Goal: Task Accomplishment & Management: Manage account settings

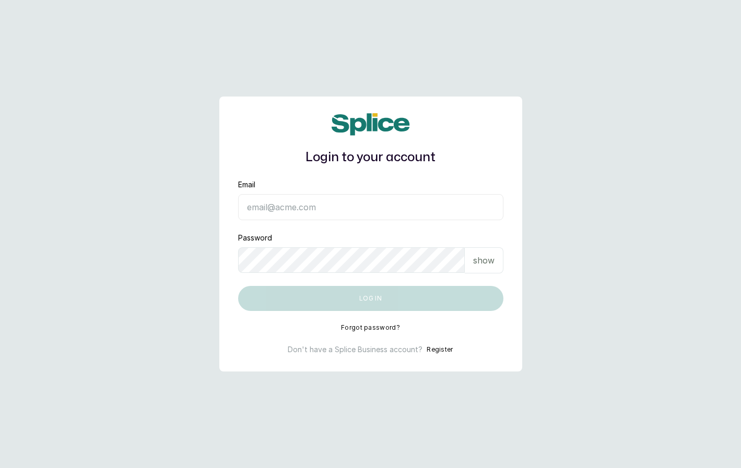
click at [284, 212] on input "Email" at bounding box center [370, 207] width 265 height 26
type input "[EMAIL_ADDRESS][DOMAIN_NAME]"
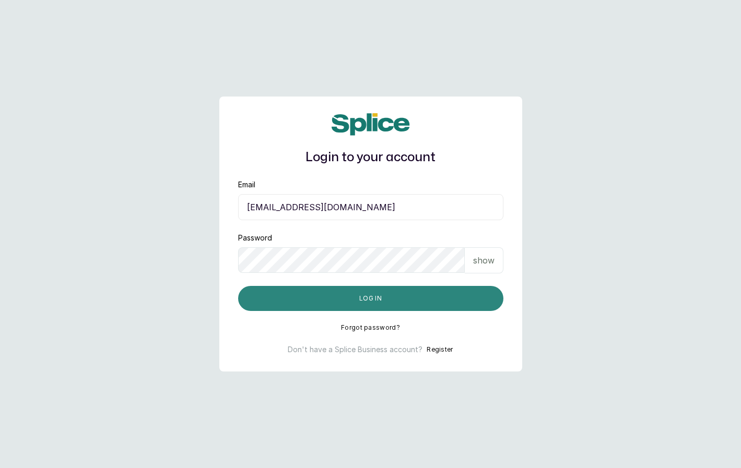
click at [308, 298] on button "Log in" at bounding box center [370, 298] width 265 height 25
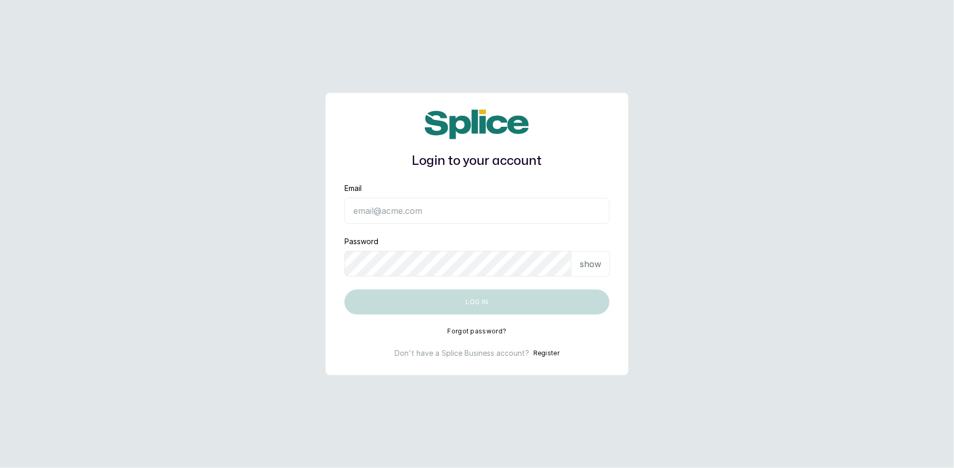
click at [393, 204] on input "Email" at bounding box center [476, 211] width 265 height 26
type input "eseefekodo025@gmail.com"
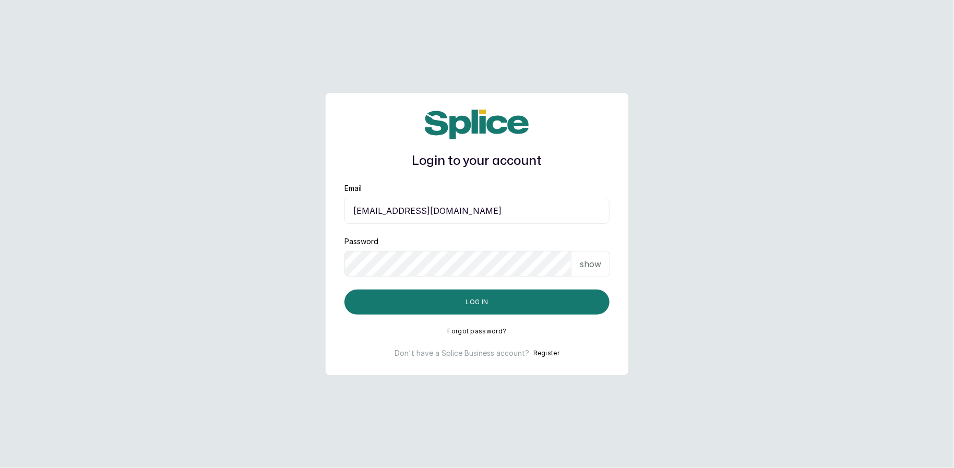
click at [589, 258] on p "show" at bounding box center [590, 264] width 21 height 13
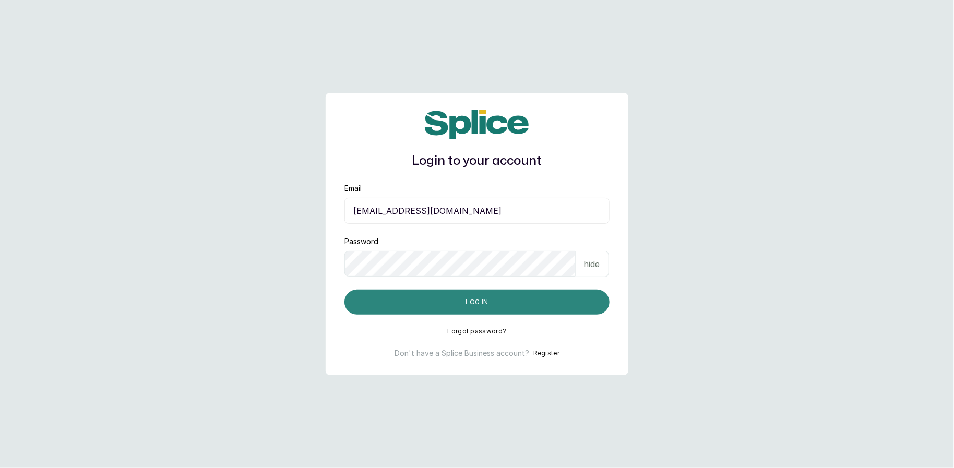
click at [497, 314] on button "Log in" at bounding box center [476, 302] width 265 height 25
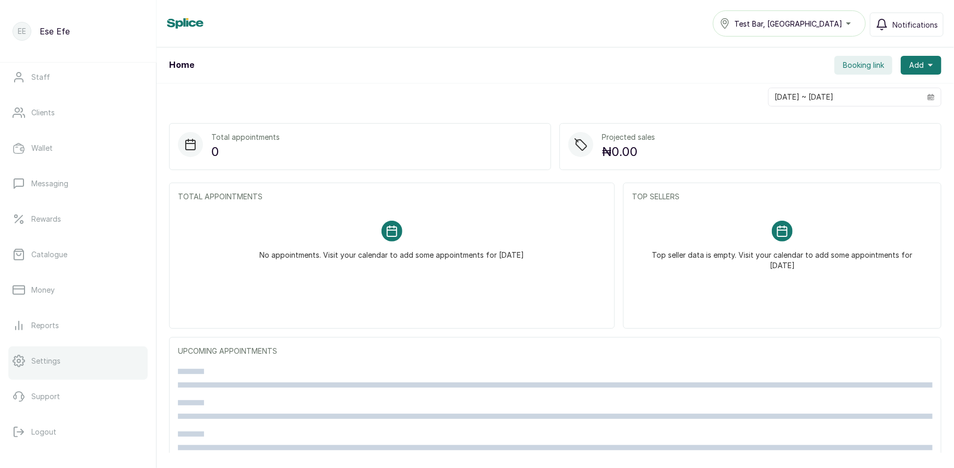
scroll to position [118, 0]
click at [30, 371] on div at bounding box center [77, 373] width 139 height 4
click at [69, 358] on link "Settings" at bounding box center [77, 355] width 139 height 29
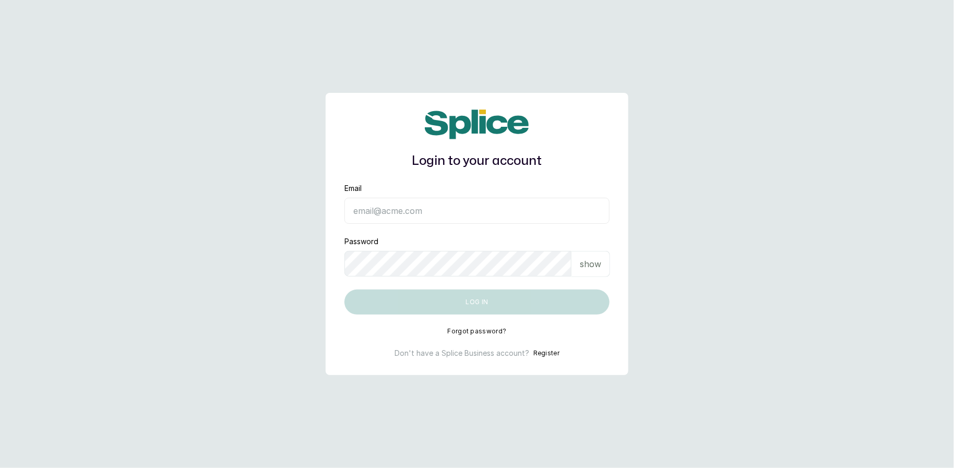
click at [410, 215] on input "Email" at bounding box center [476, 211] width 265 height 26
type input "eseoghene.newsletter@gmail.com"
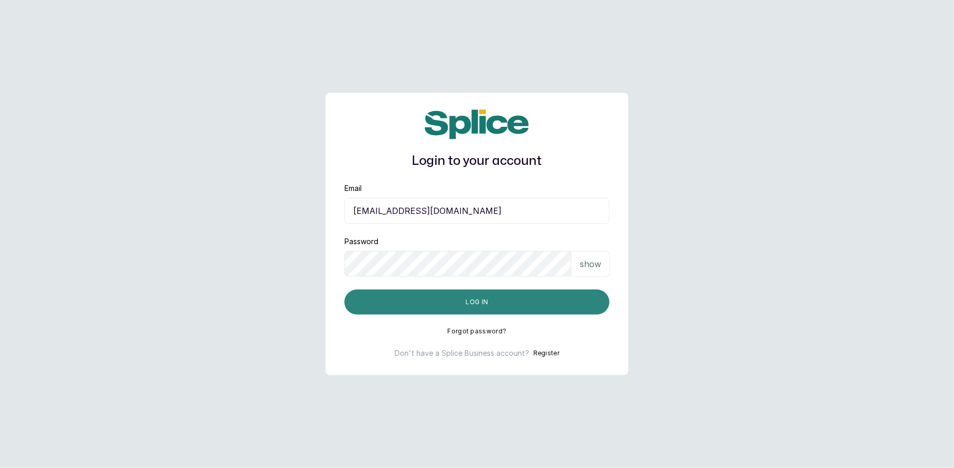
click at [445, 307] on button "Log in" at bounding box center [476, 302] width 265 height 25
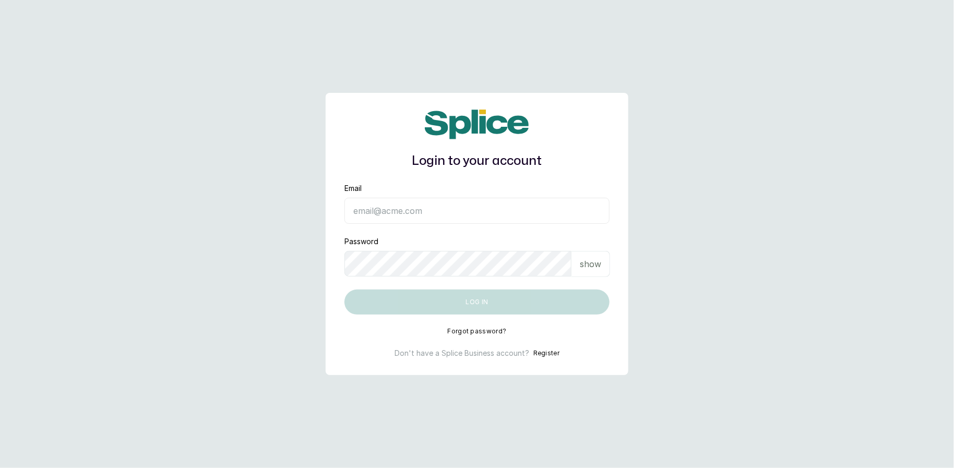
click at [455, 195] on div "Email" at bounding box center [476, 203] width 265 height 41
click at [447, 208] on input "Email" at bounding box center [476, 211] width 265 height 26
type input "eseefekodo025@gmail.com"
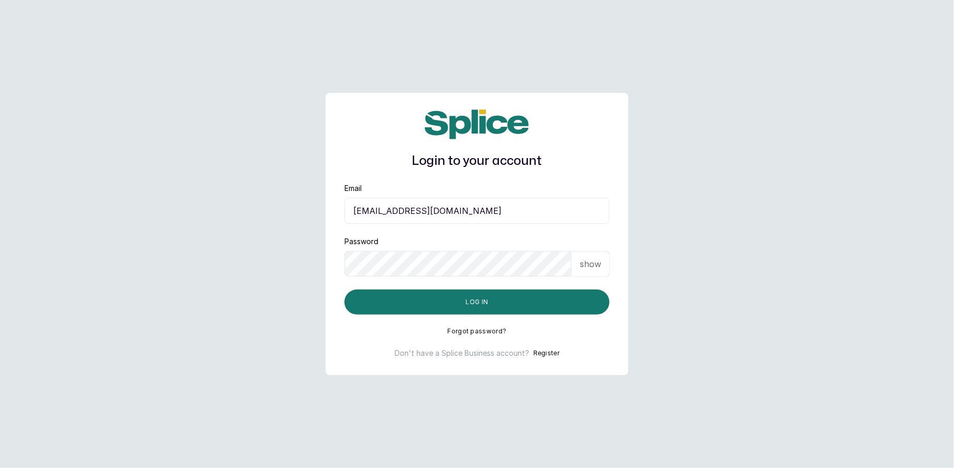
click at [485, 220] on input "eseefekodo025@gmail.com" at bounding box center [476, 211] width 265 height 26
click at [485, 220] on input "[EMAIL_ADDRESS][DOMAIN_NAME]" at bounding box center [476, 211] width 265 height 26
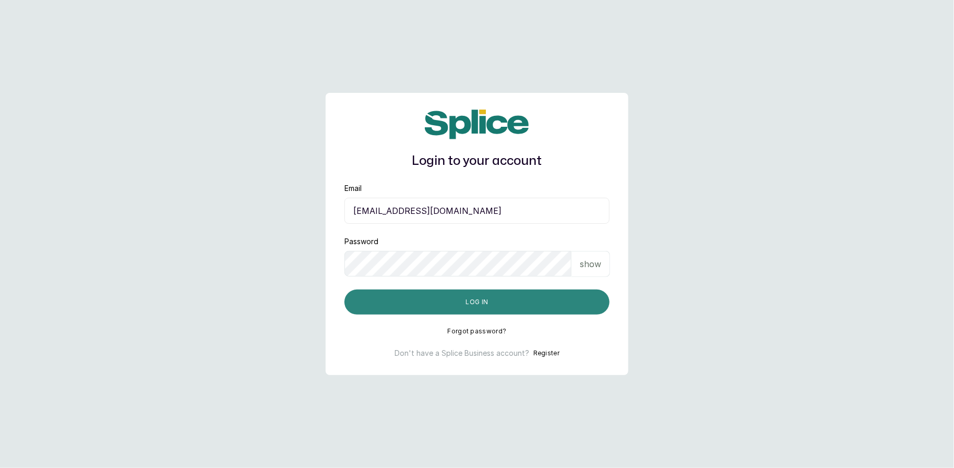
click at [393, 308] on button "Log in" at bounding box center [476, 302] width 265 height 25
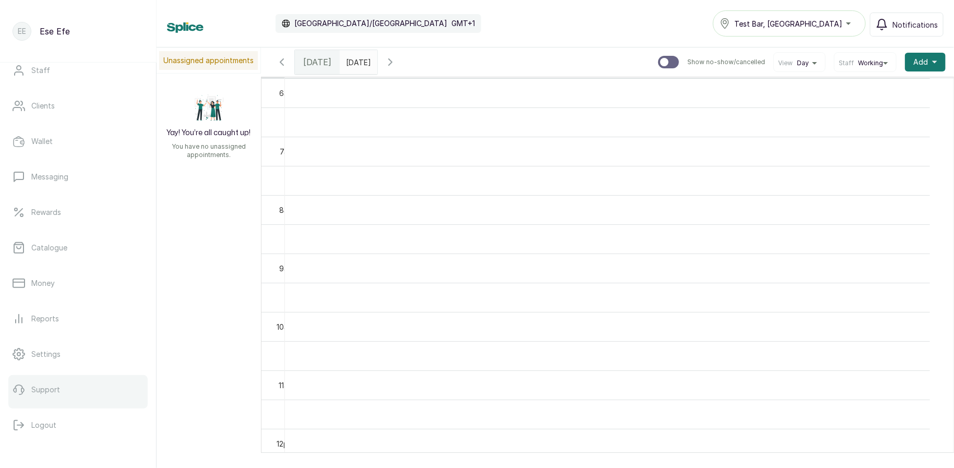
scroll to position [121, 0]
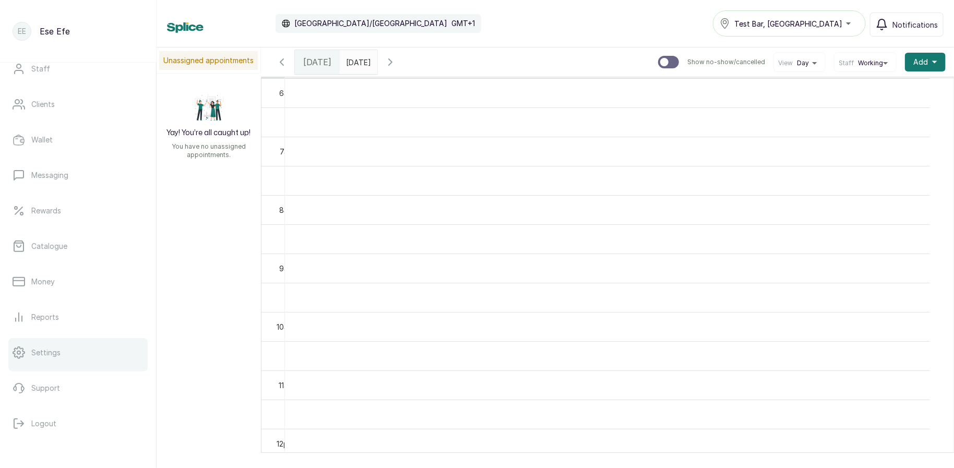
click at [38, 355] on p "Settings" at bounding box center [45, 353] width 29 height 10
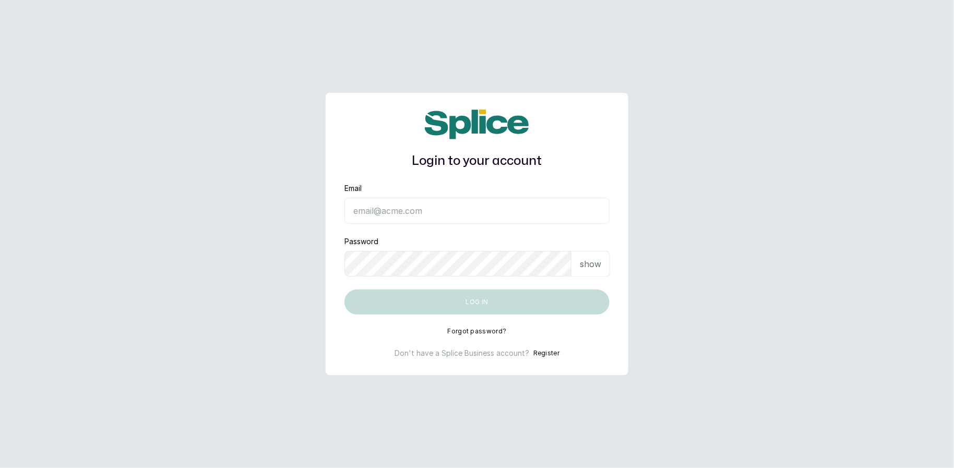
click at [413, 217] on input "Email" at bounding box center [476, 211] width 265 height 26
type input "[EMAIL_ADDRESS][DOMAIN_NAME]"
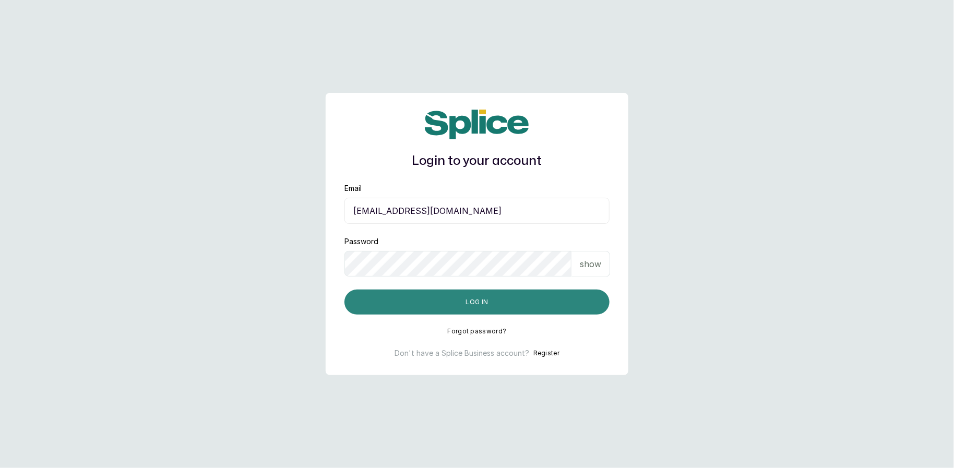
click at [458, 290] on button "Log in" at bounding box center [476, 302] width 265 height 25
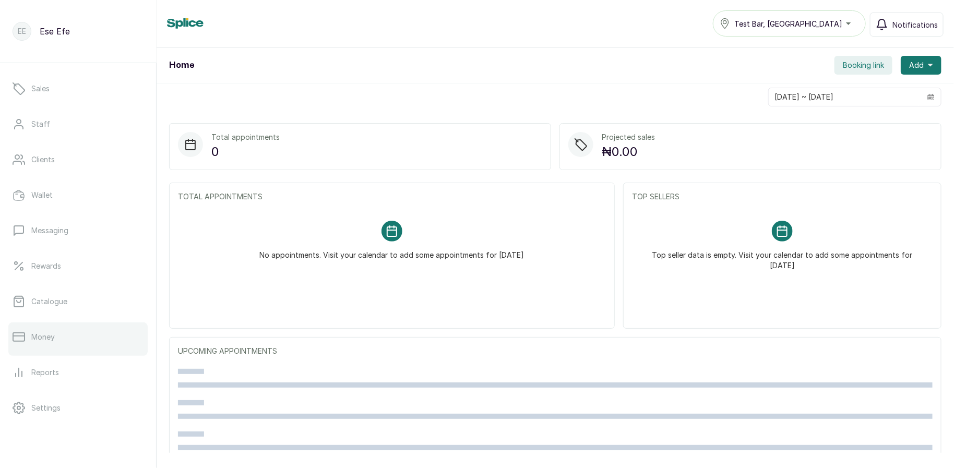
scroll to position [69, 0]
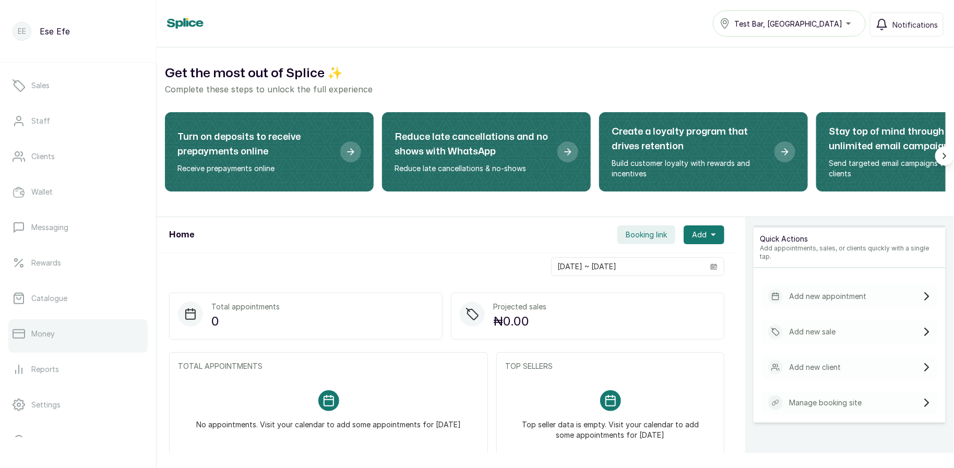
click at [82, 396] on link "Settings" at bounding box center [77, 404] width 139 height 29
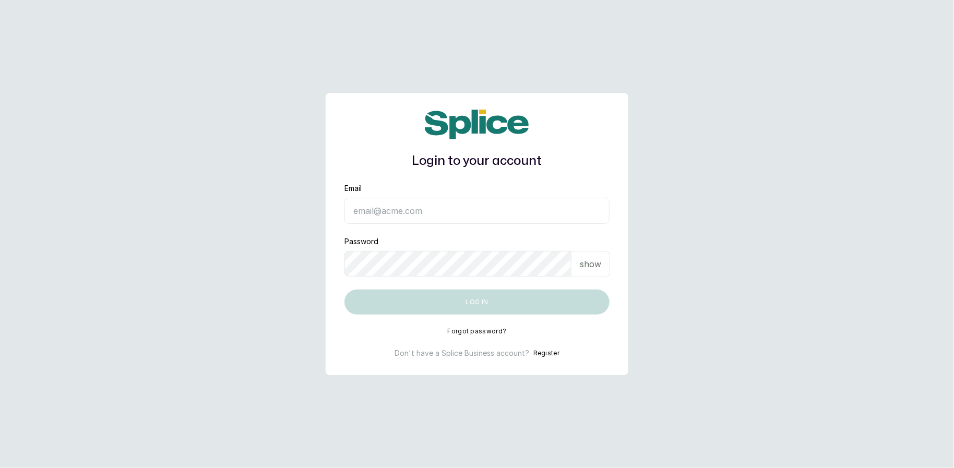
click at [474, 215] on input "Email" at bounding box center [476, 211] width 265 height 26
type input "eefekodo03@gmail.com"
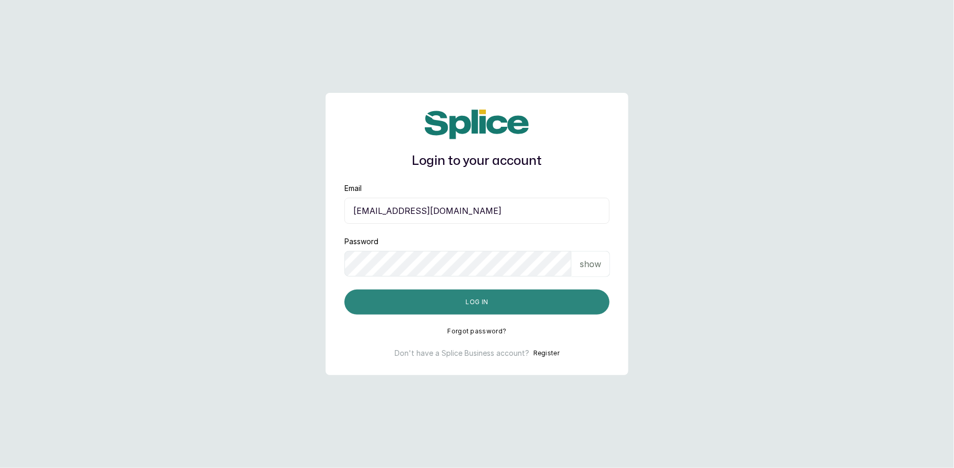
click at [454, 298] on button "Log in" at bounding box center [476, 302] width 265 height 25
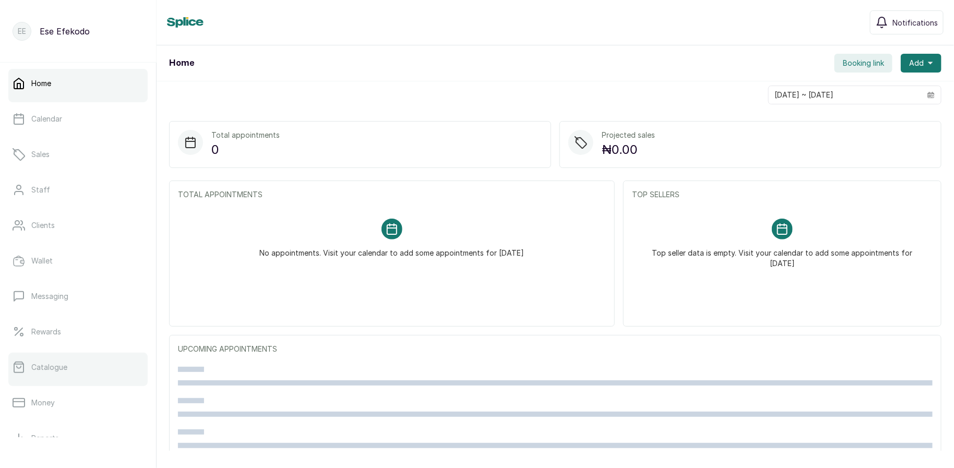
scroll to position [128, 0]
